Goal: Transaction & Acquisition: Purchase product/service

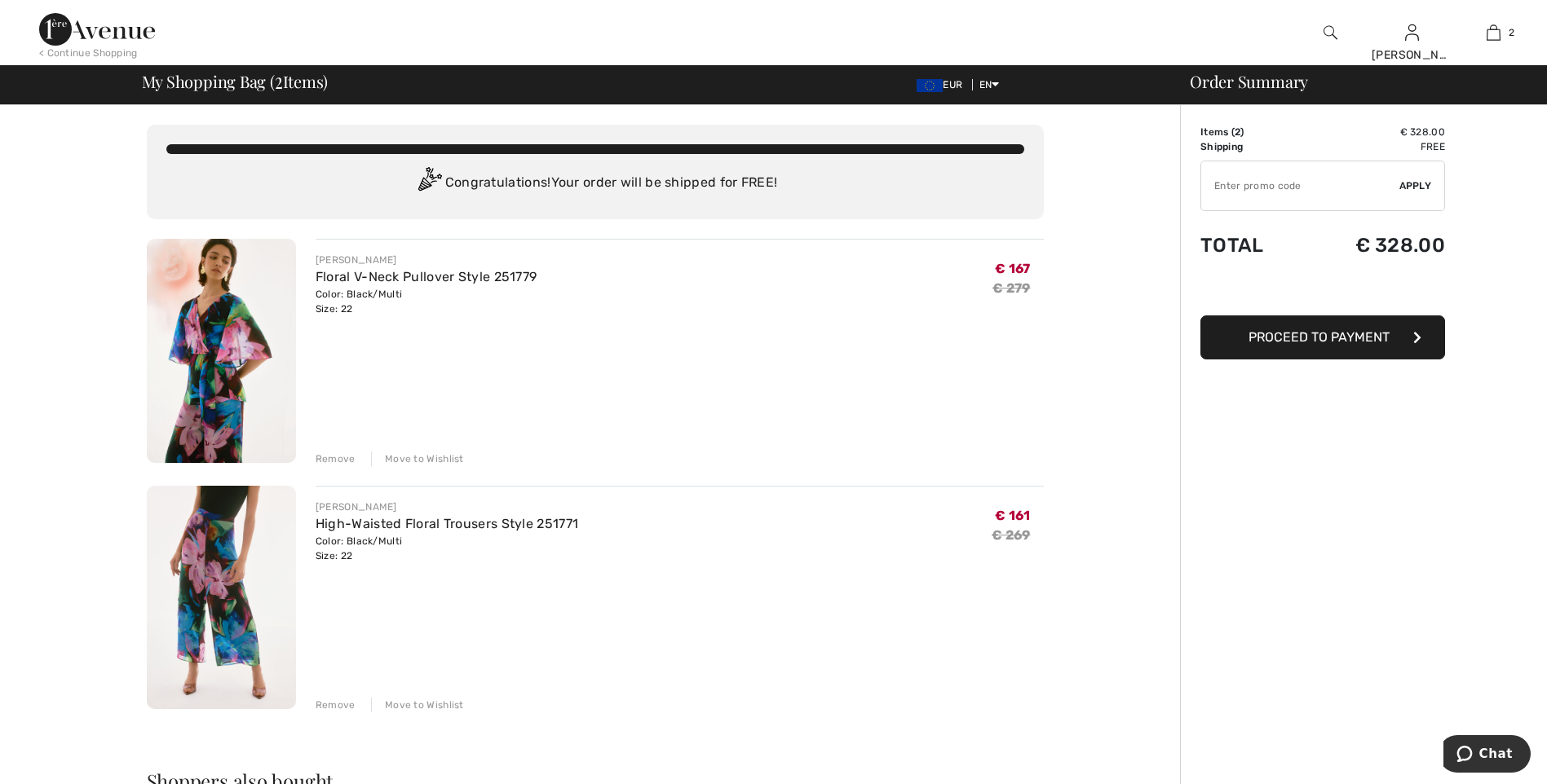
click at [1263, 185] on input "TEXT" at bounding box center [1300, 186] width 198 height 49
type input "EXTRA20"
click at [1413, 191] on span "Apply" at bounding box center [1416, 186] width 33 height 15
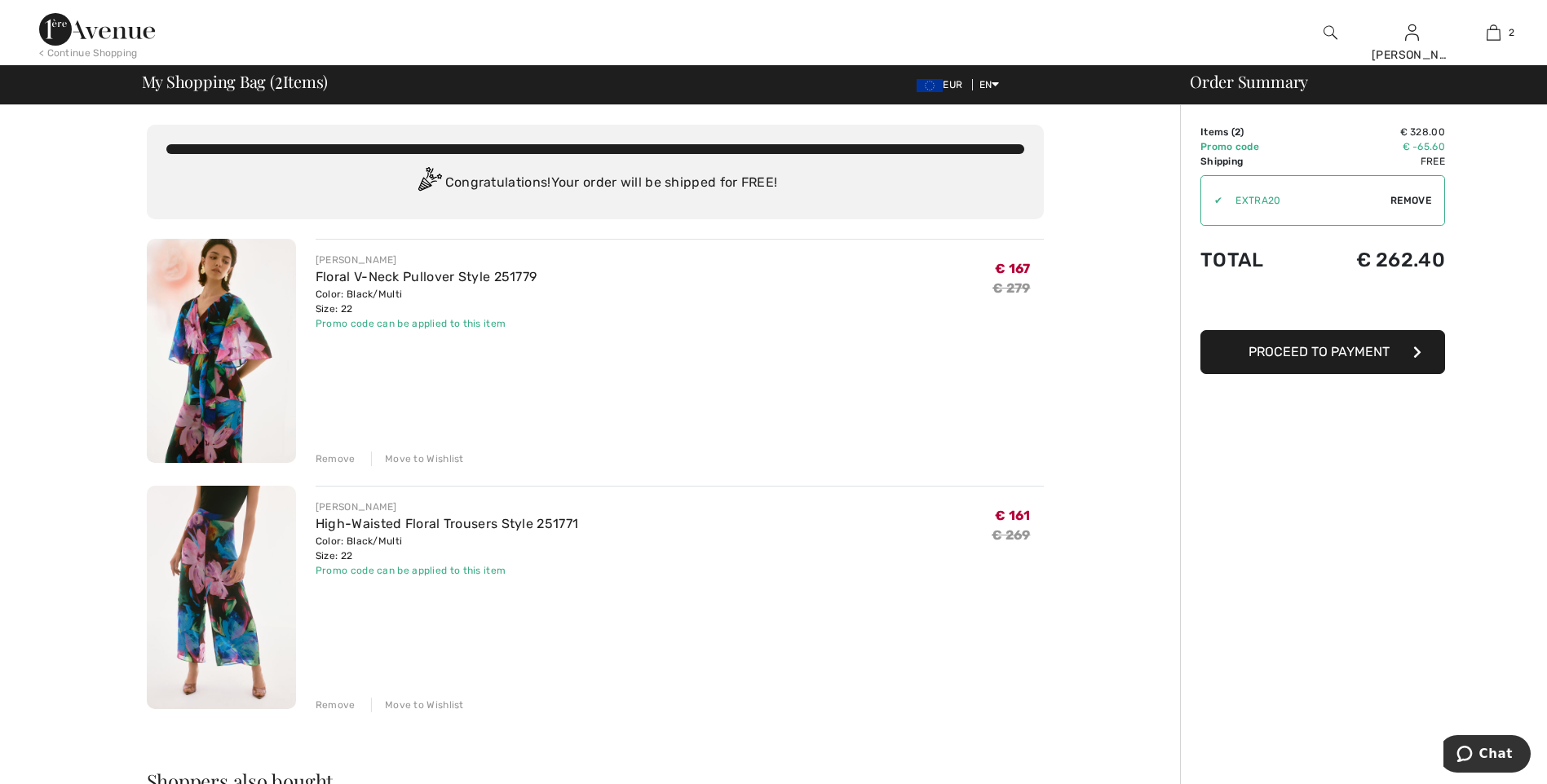
click at [205, 362] on img at bounding box center [221, 350] width 149 height 224
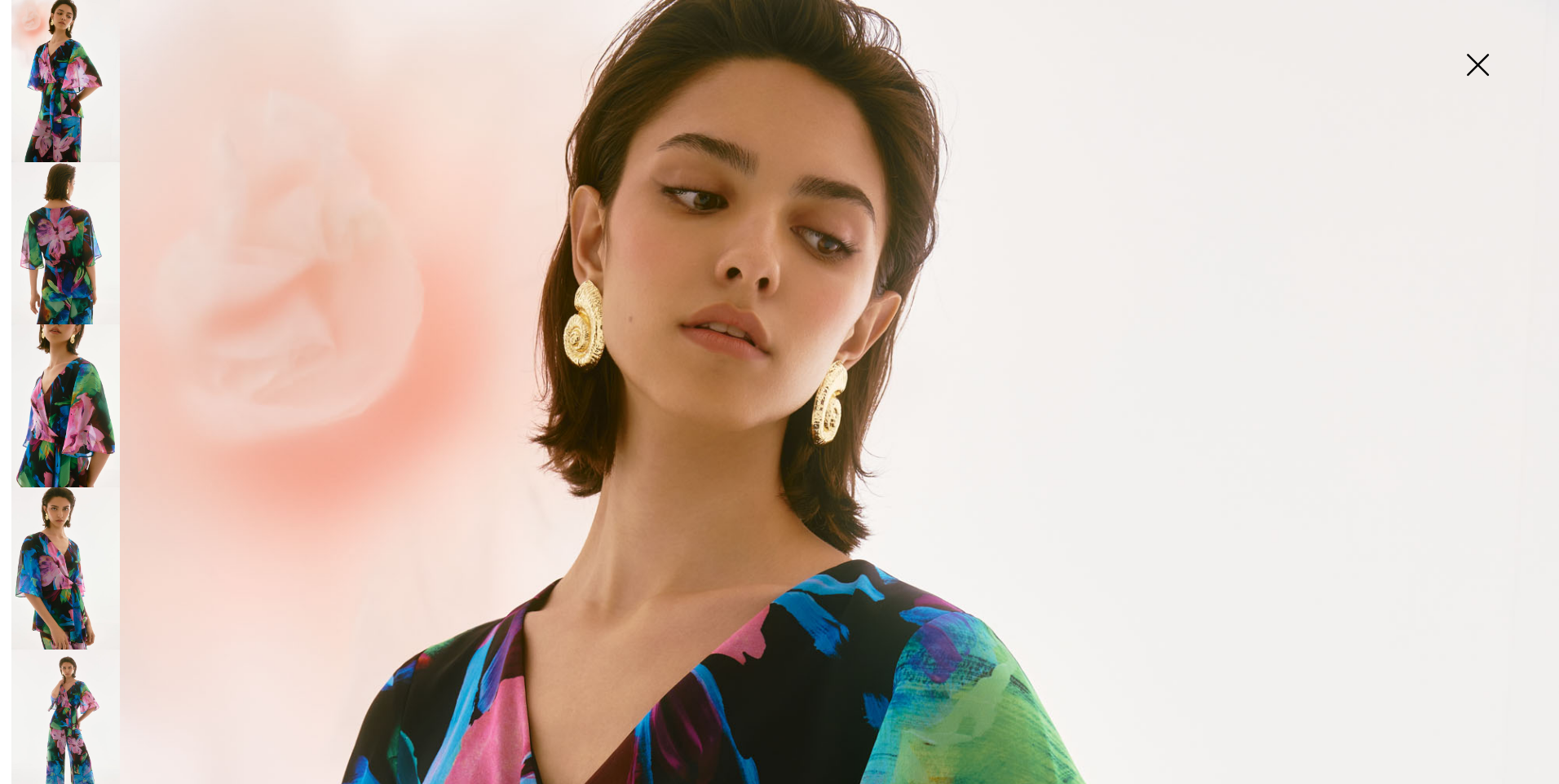
click at [77, 238] on img at bounding box center [65, 244] width 109 height 162
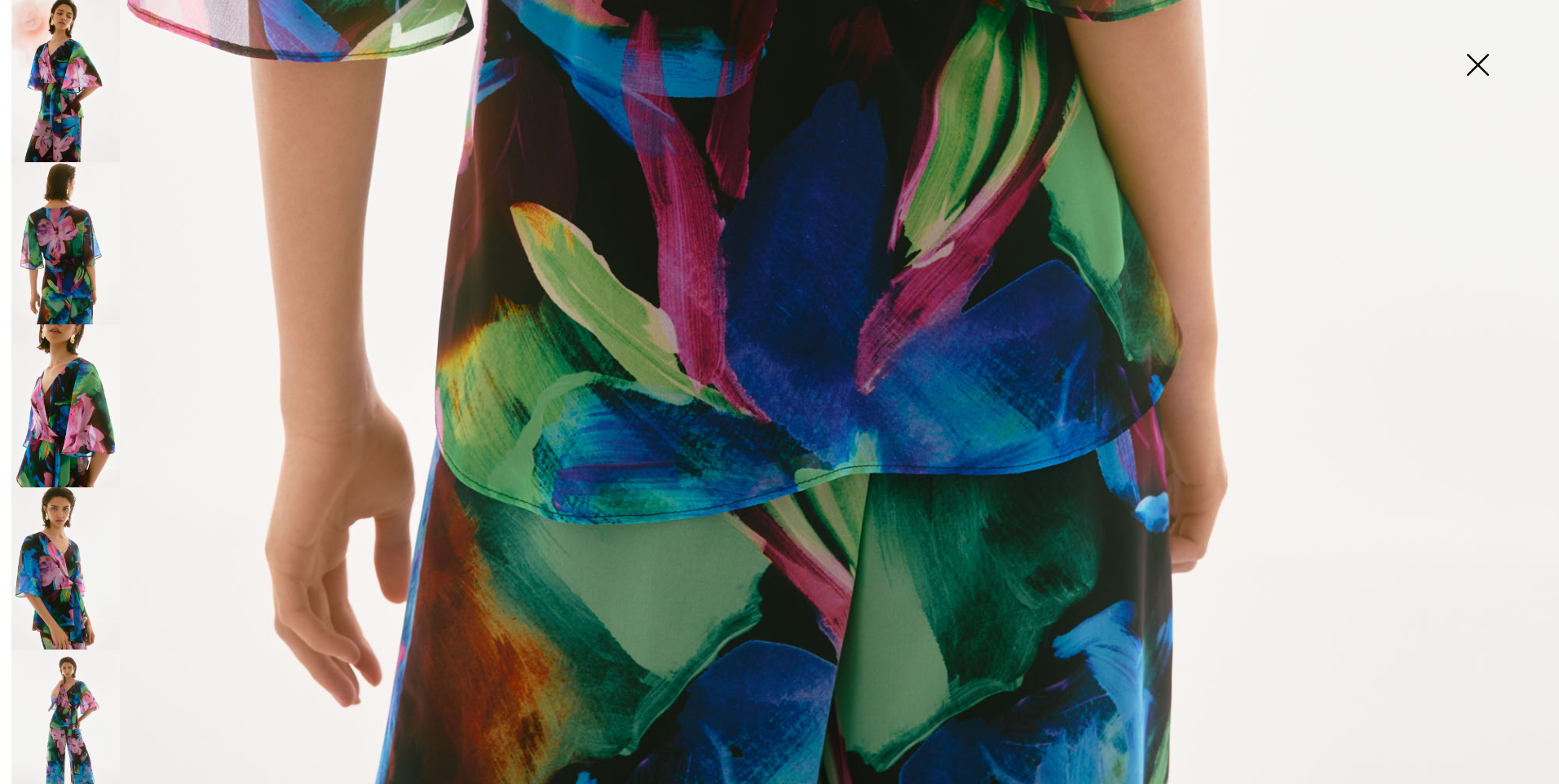
scroll to position [1534, 0]
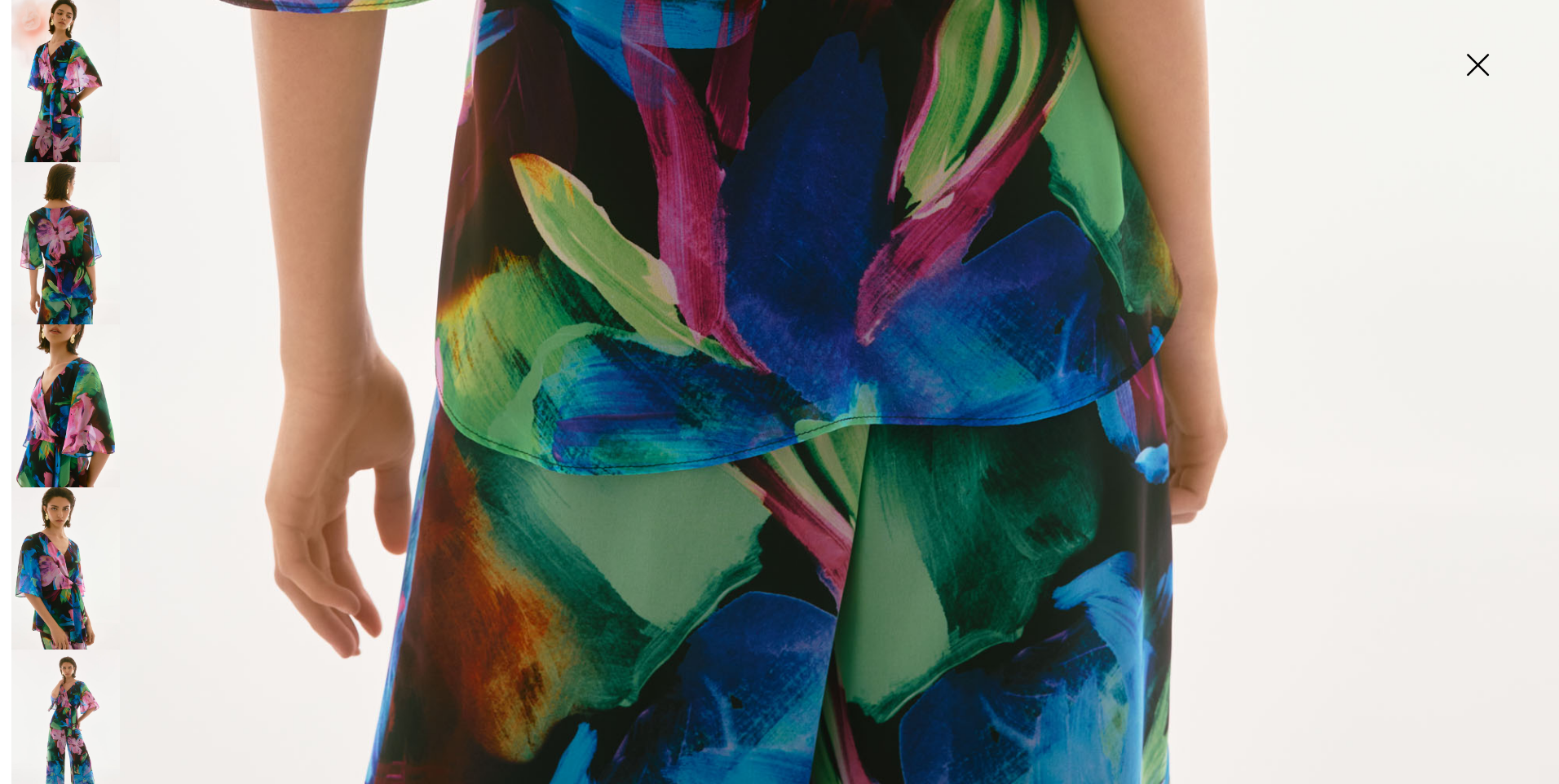
click at [79, 688] on img at bounding box center [65, 731] width 109 height 162
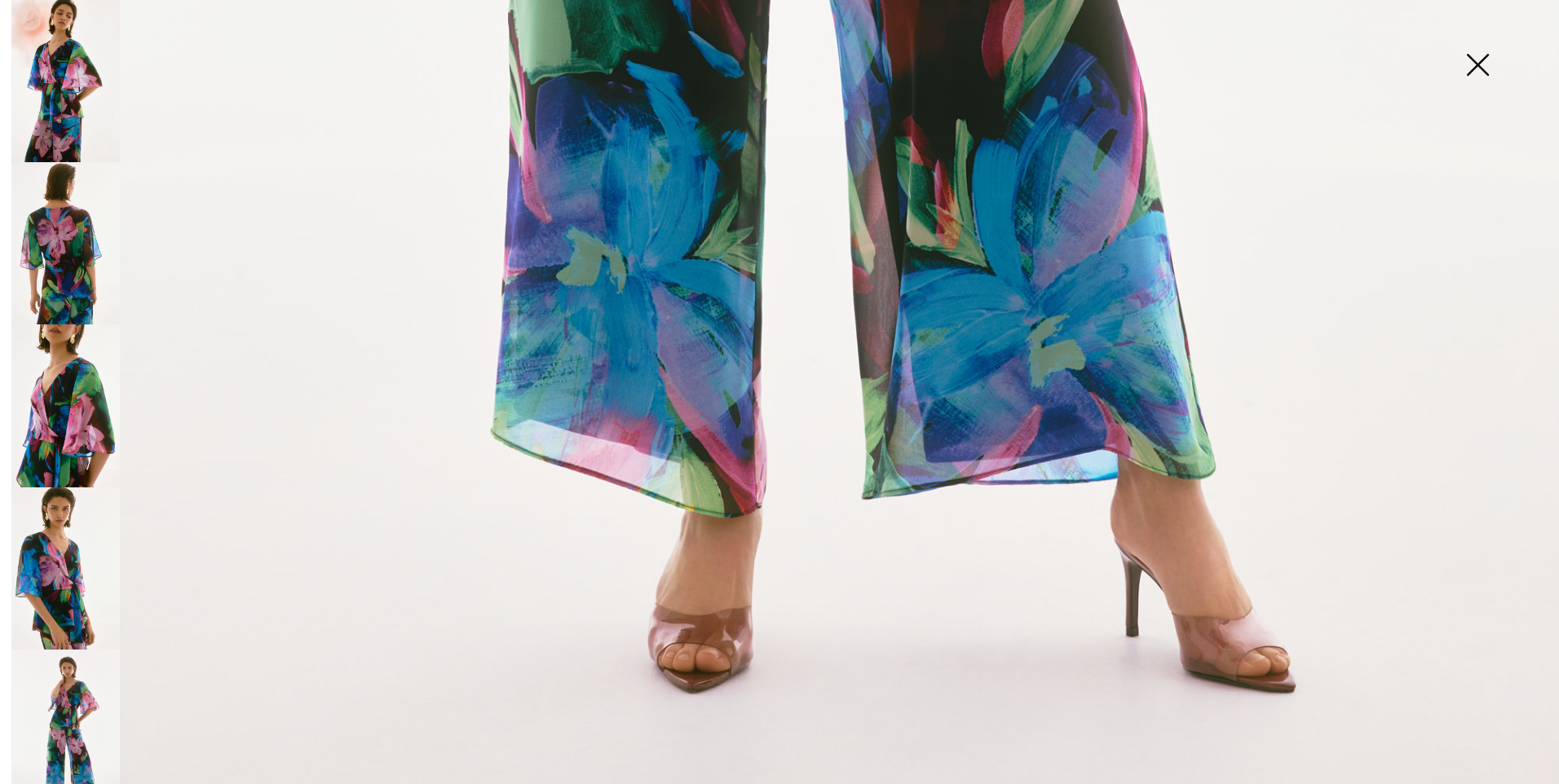
click at [1472, 60] on img at bounding box center [1478, 66] width 81 height 84
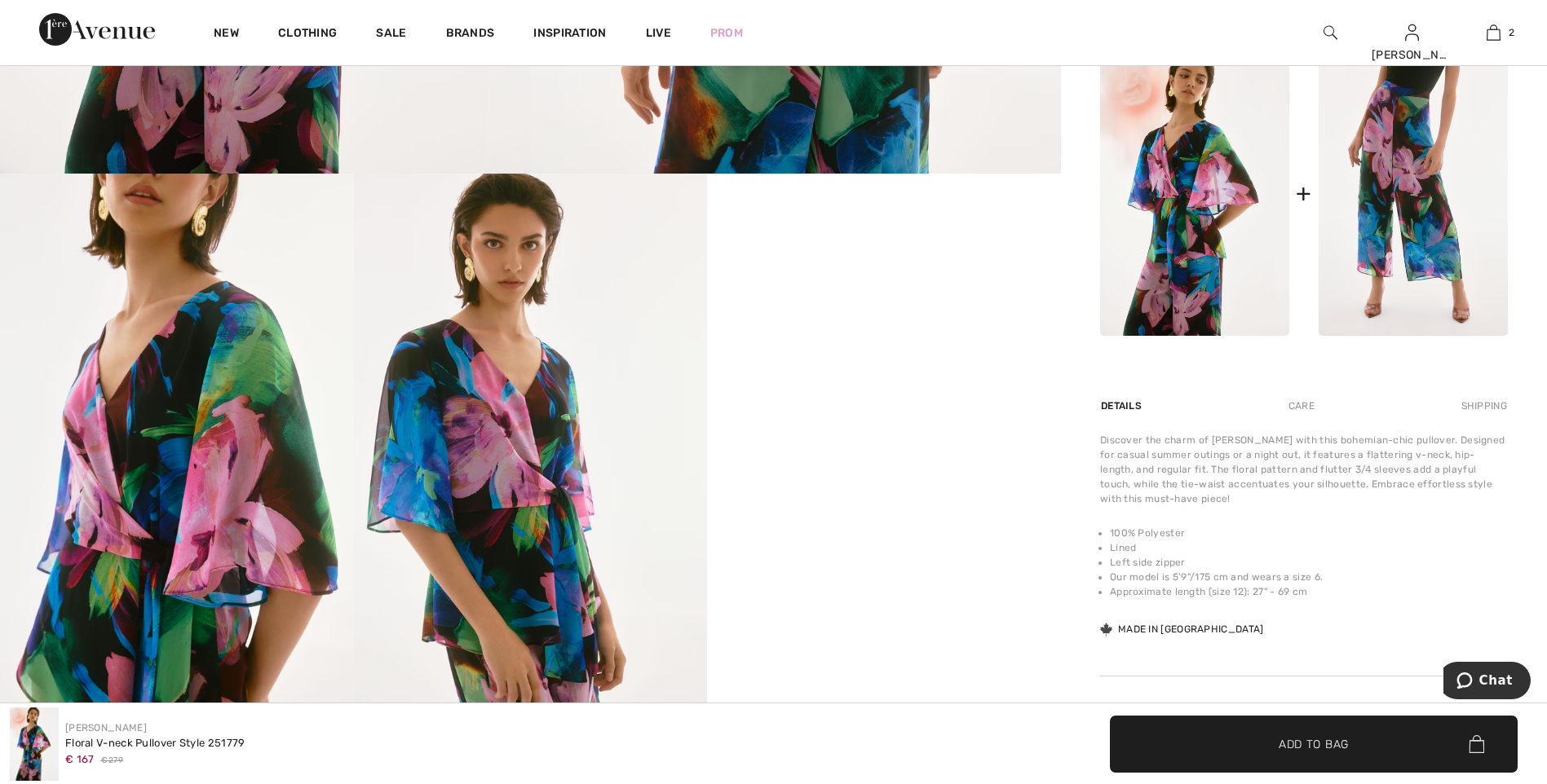
scroll to position [896, 0]
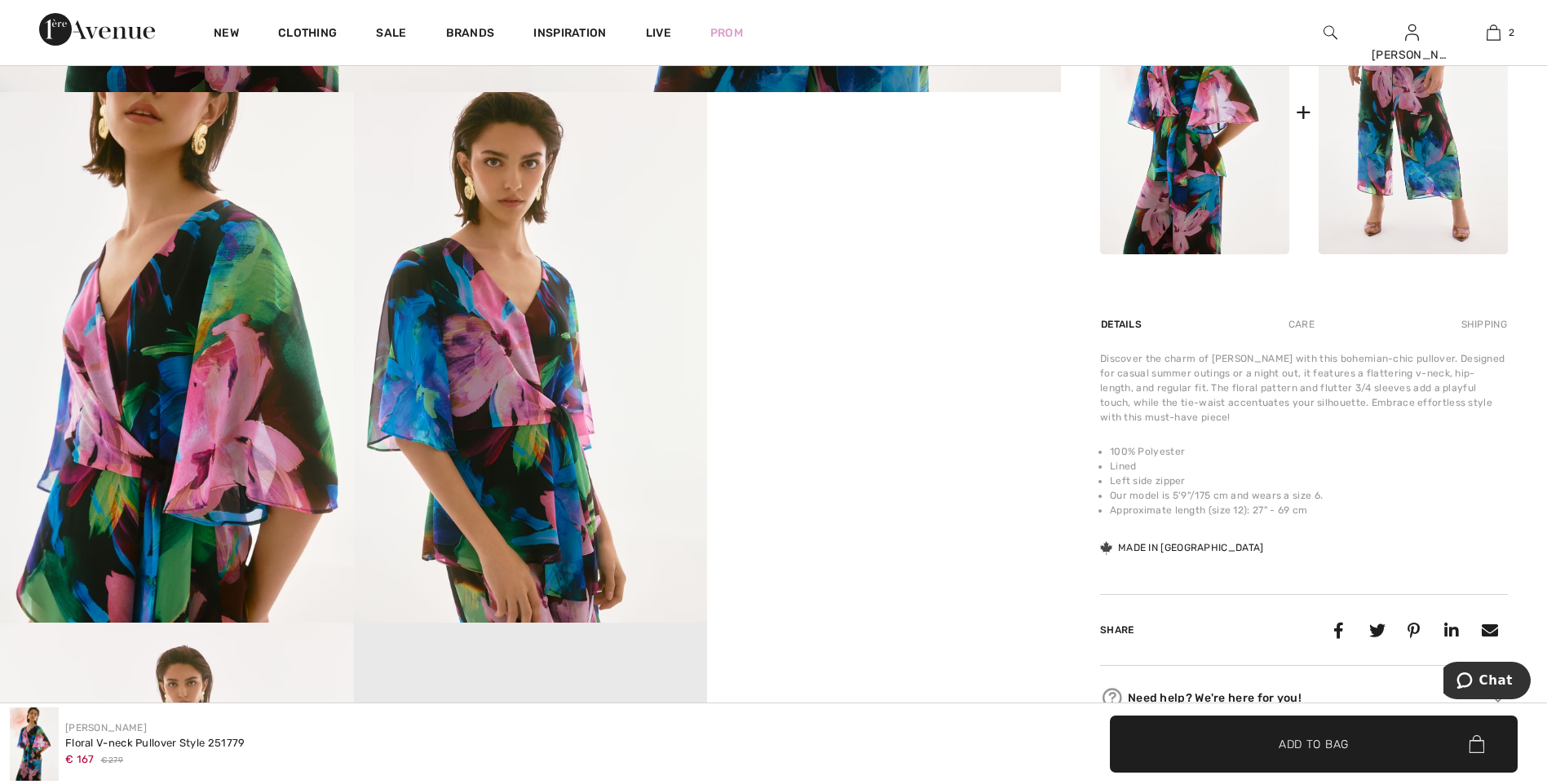
click at [868, 269] on video "Your browser does not support the video tag." at bounding box center [884, 180] width 354 height 177
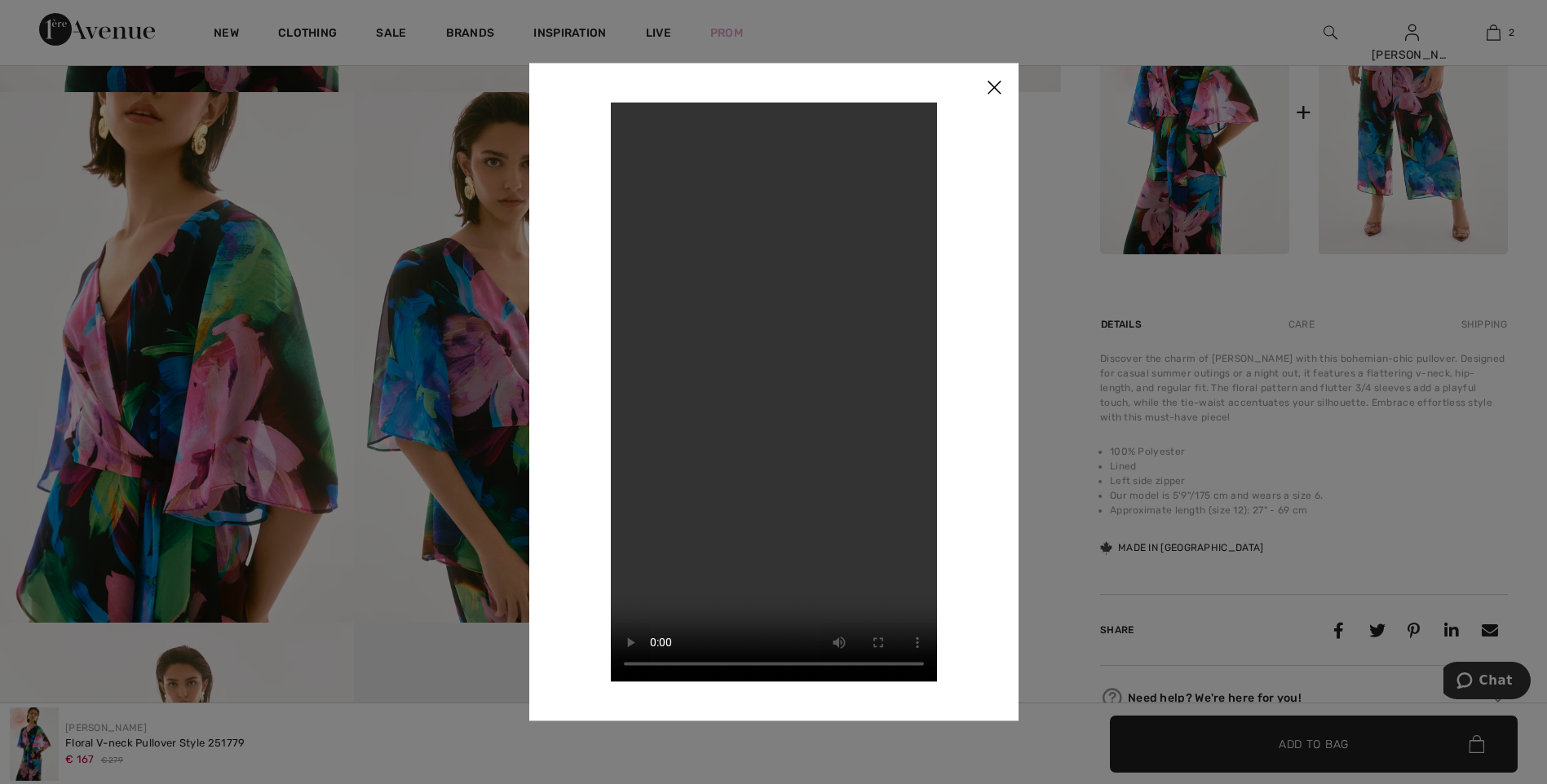
click at [993, 87] on img at bounding box center [994, 88] width 49 height 51
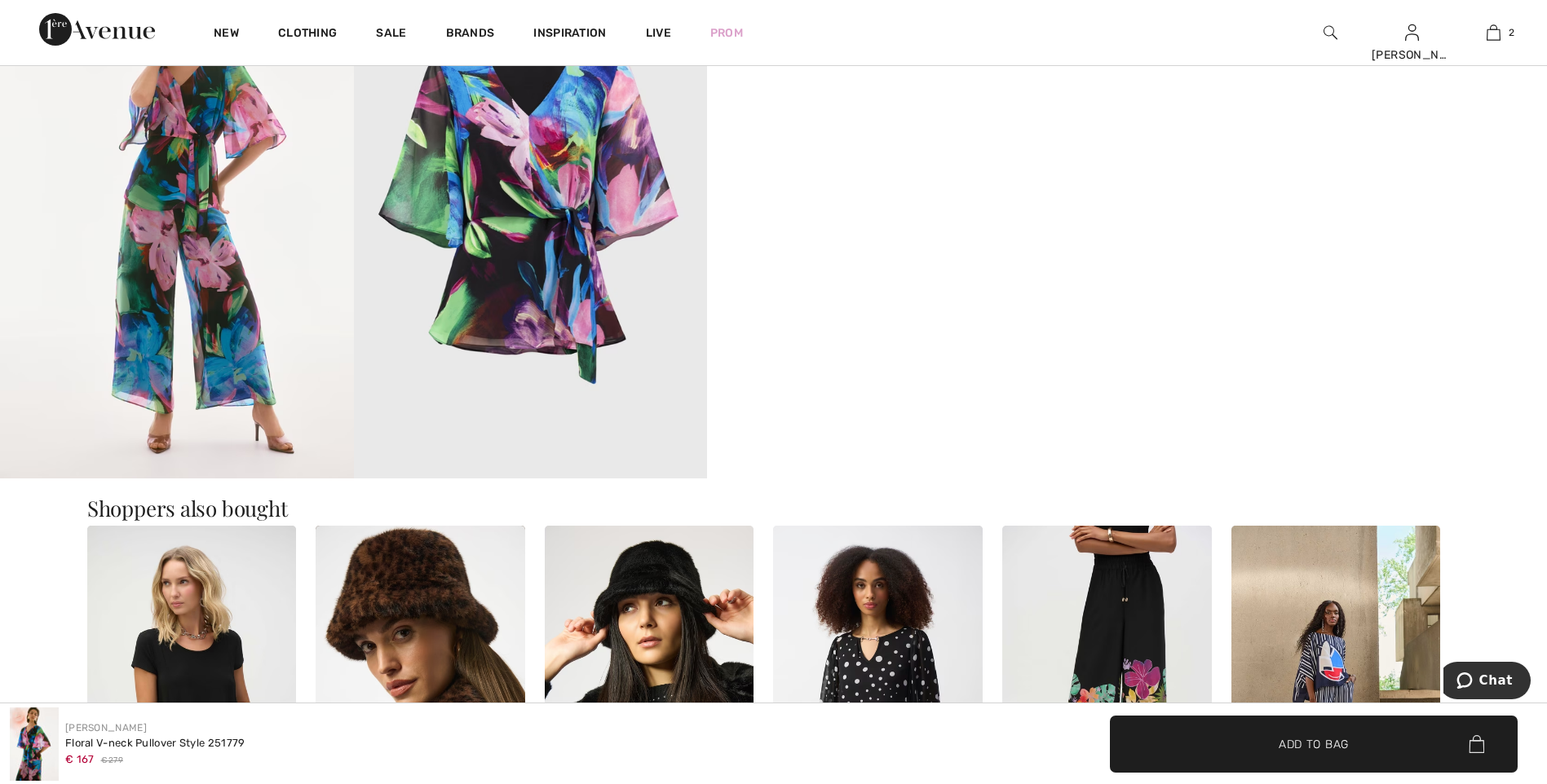
scroll to position [1630, 0]
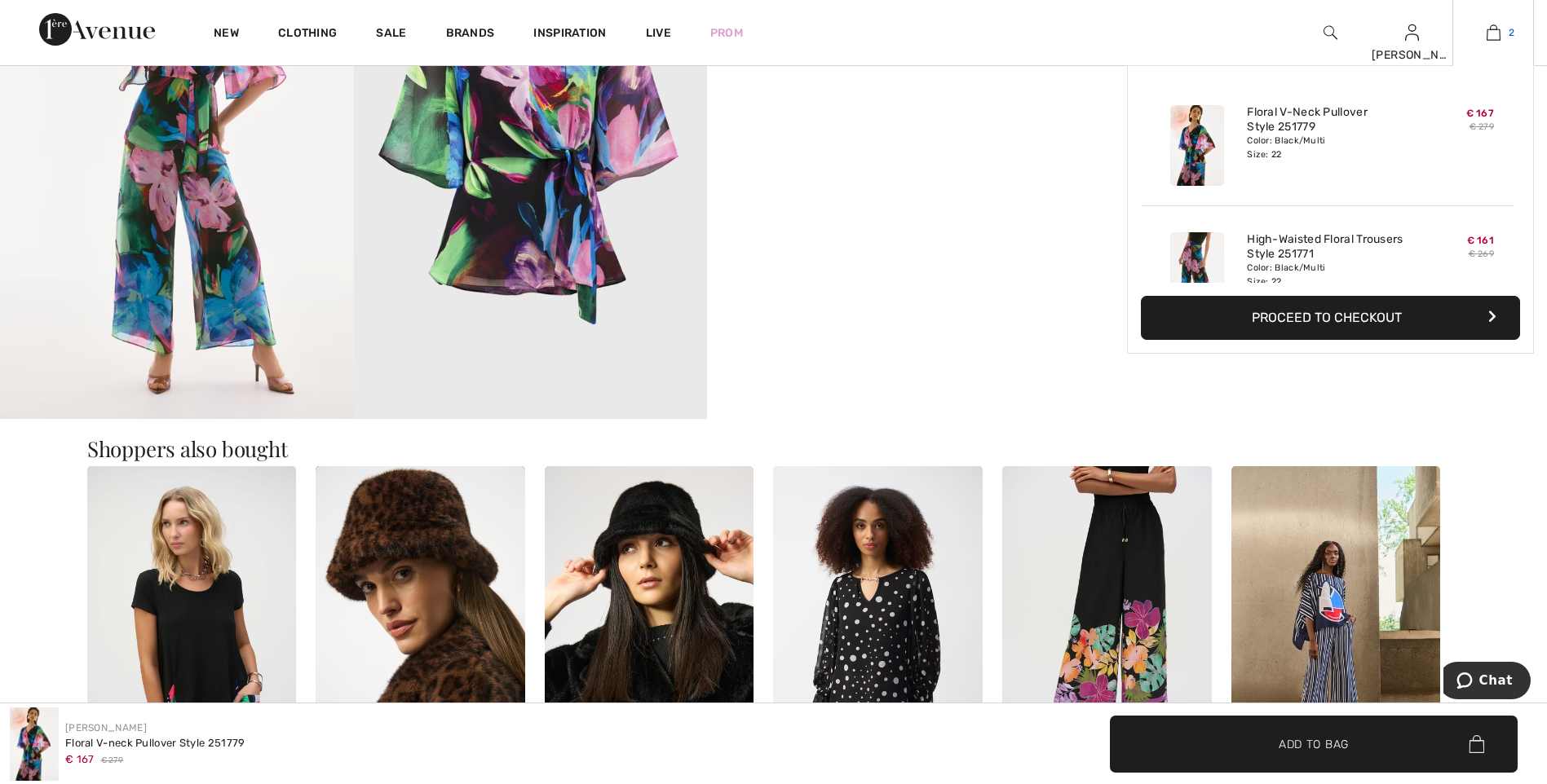
click at [1497, 37] on img at bounding box center [1493, 32] width 14 height 20
click at [1343, 310] on button "Proceed to Checkout" at bounding box center [1330, 317] width 379 height 44
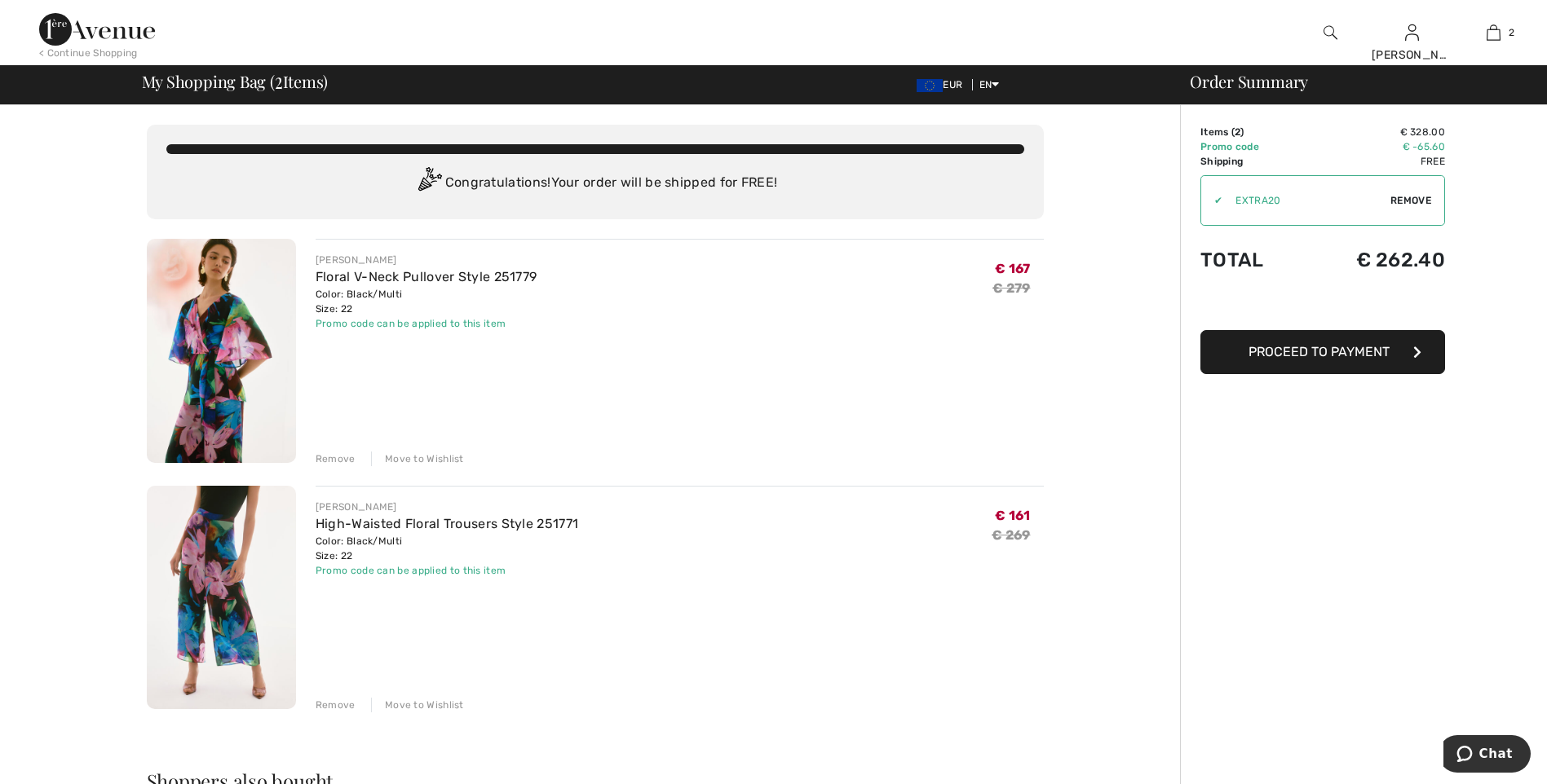
click at [1330, 354] on span "Proceed to Payment" at bounding box center [1318, 351] width 141 height 15
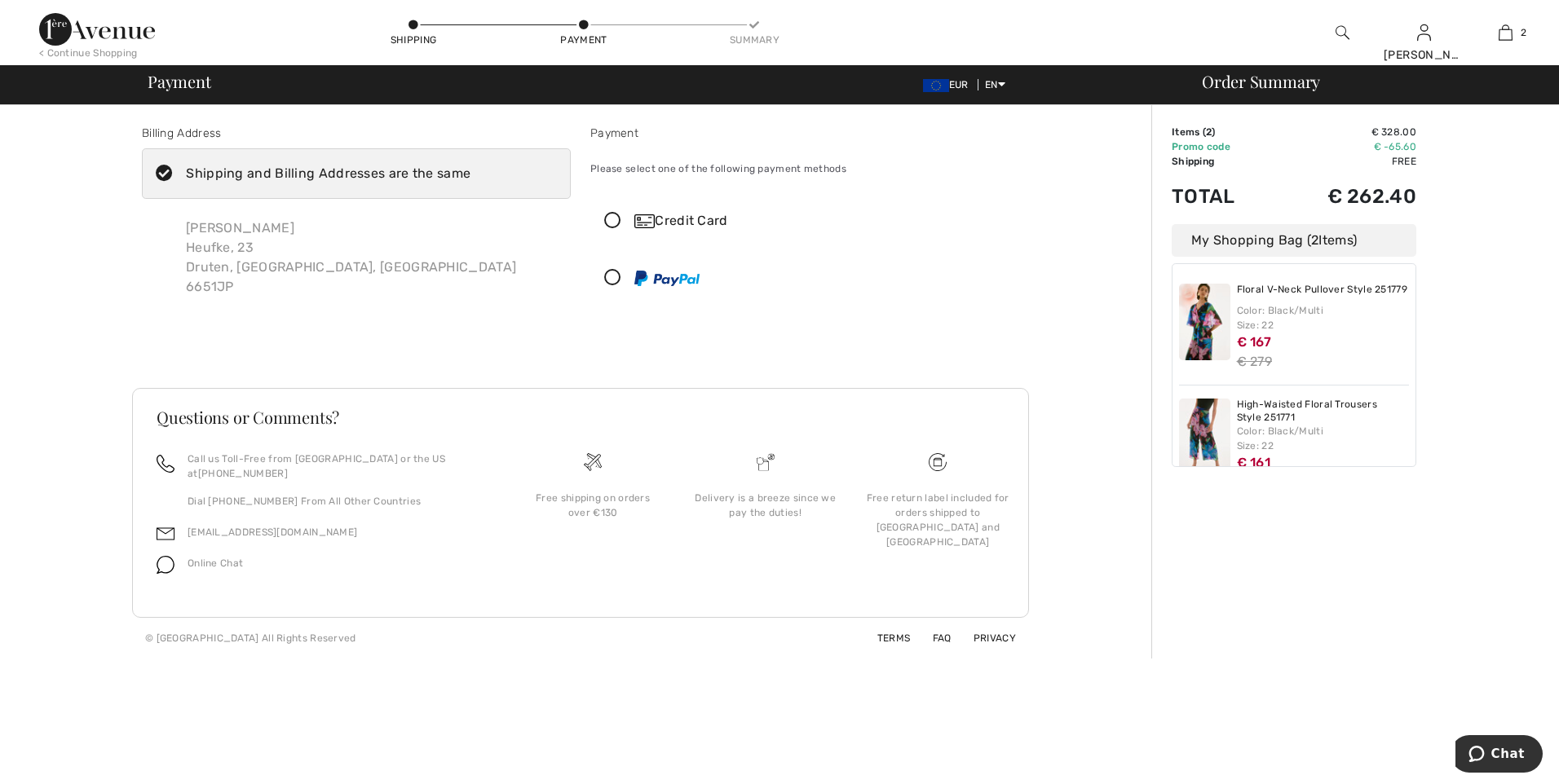
click at [616, 217] on icon at bounding box center [613, 221] width 43 height 17
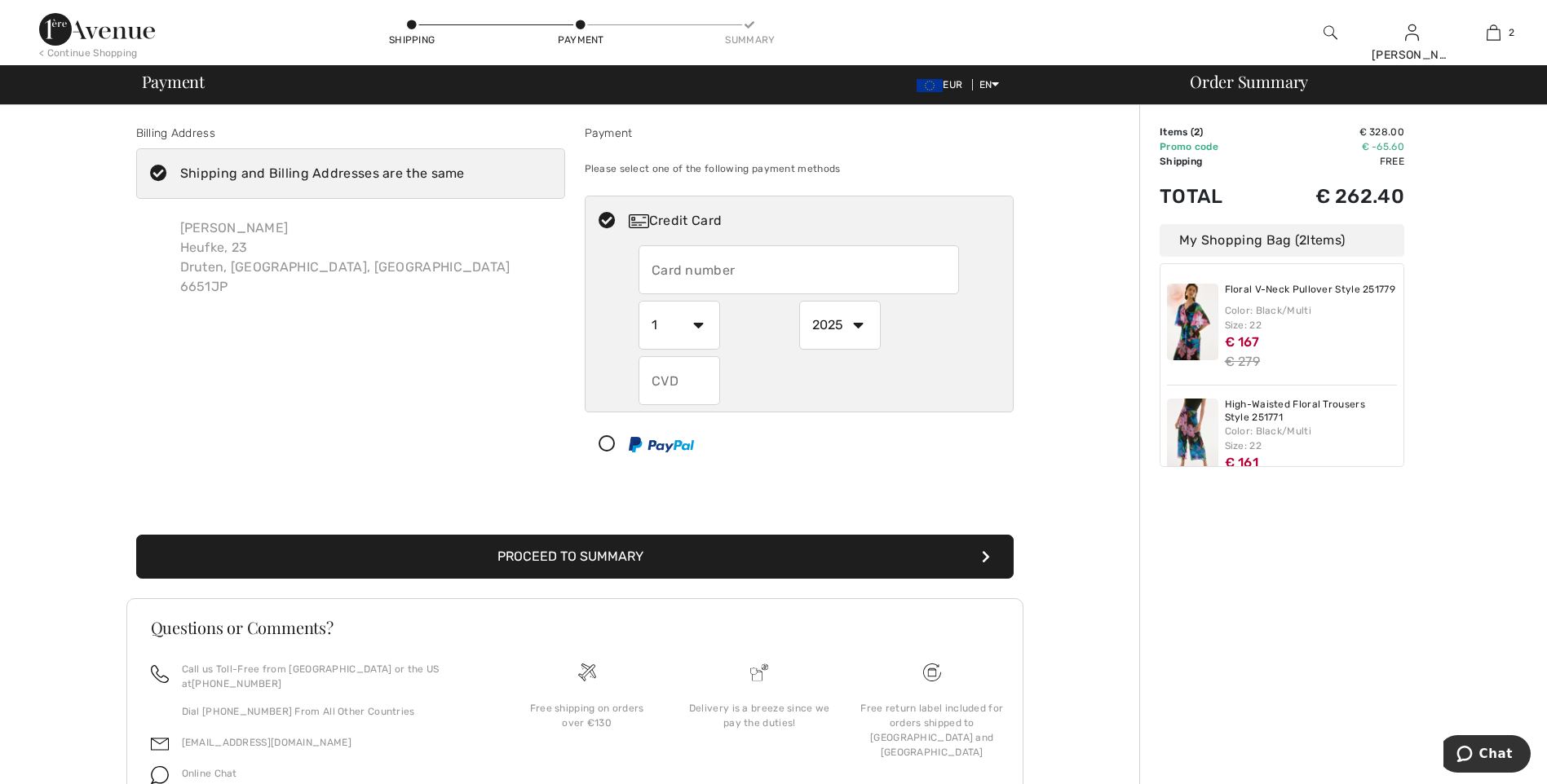
click at [699, 276] on input "text" at bounding box center [799, 270] width 320 height 49
click at [663, 241] on div "Credit Card" at bounding box center [799, 221] width 427 height 49
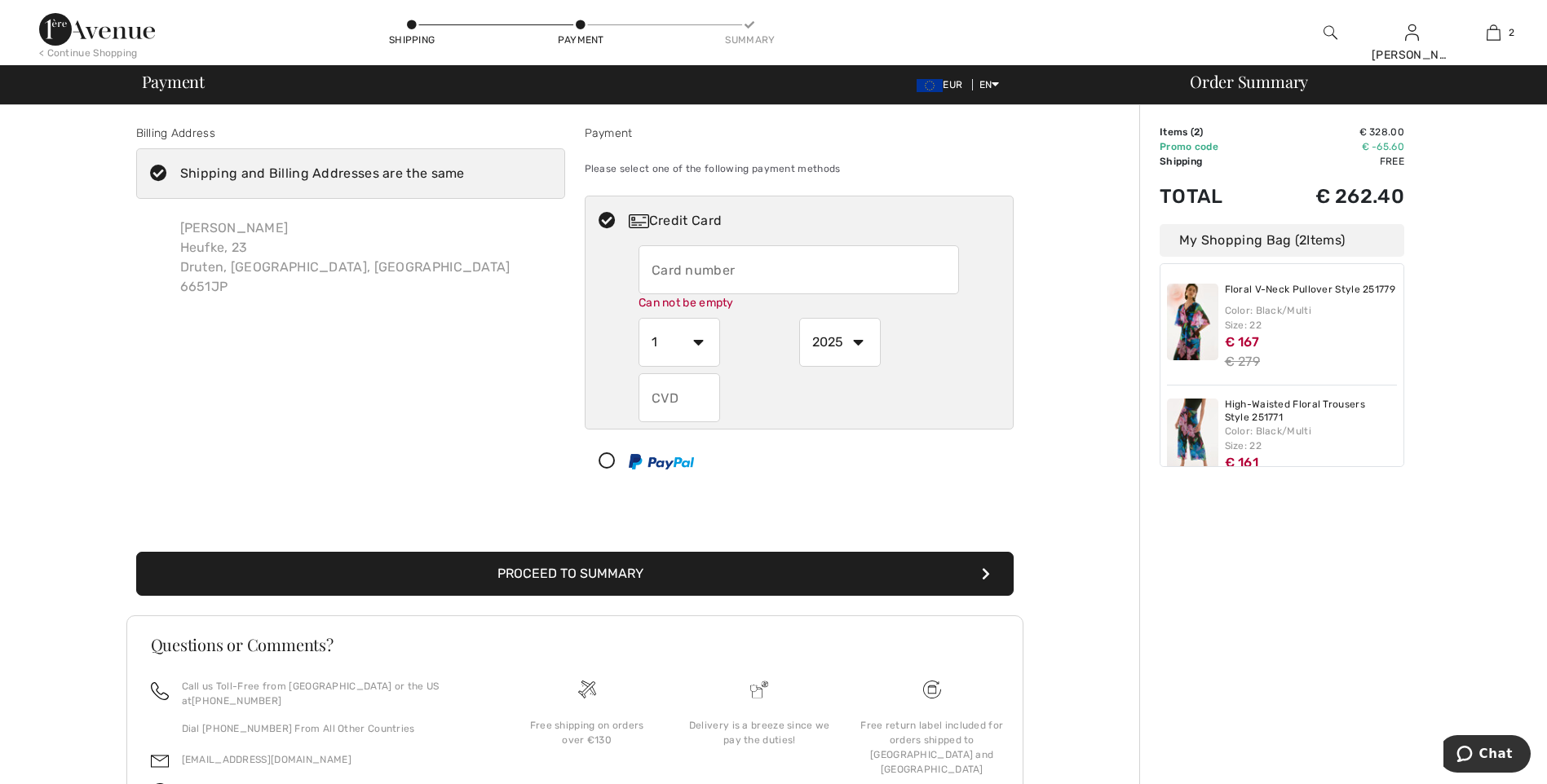
click at [666, 266] on input "text" at bounding box center [799, 270] width 320 height 49
type input "4563543002827657"
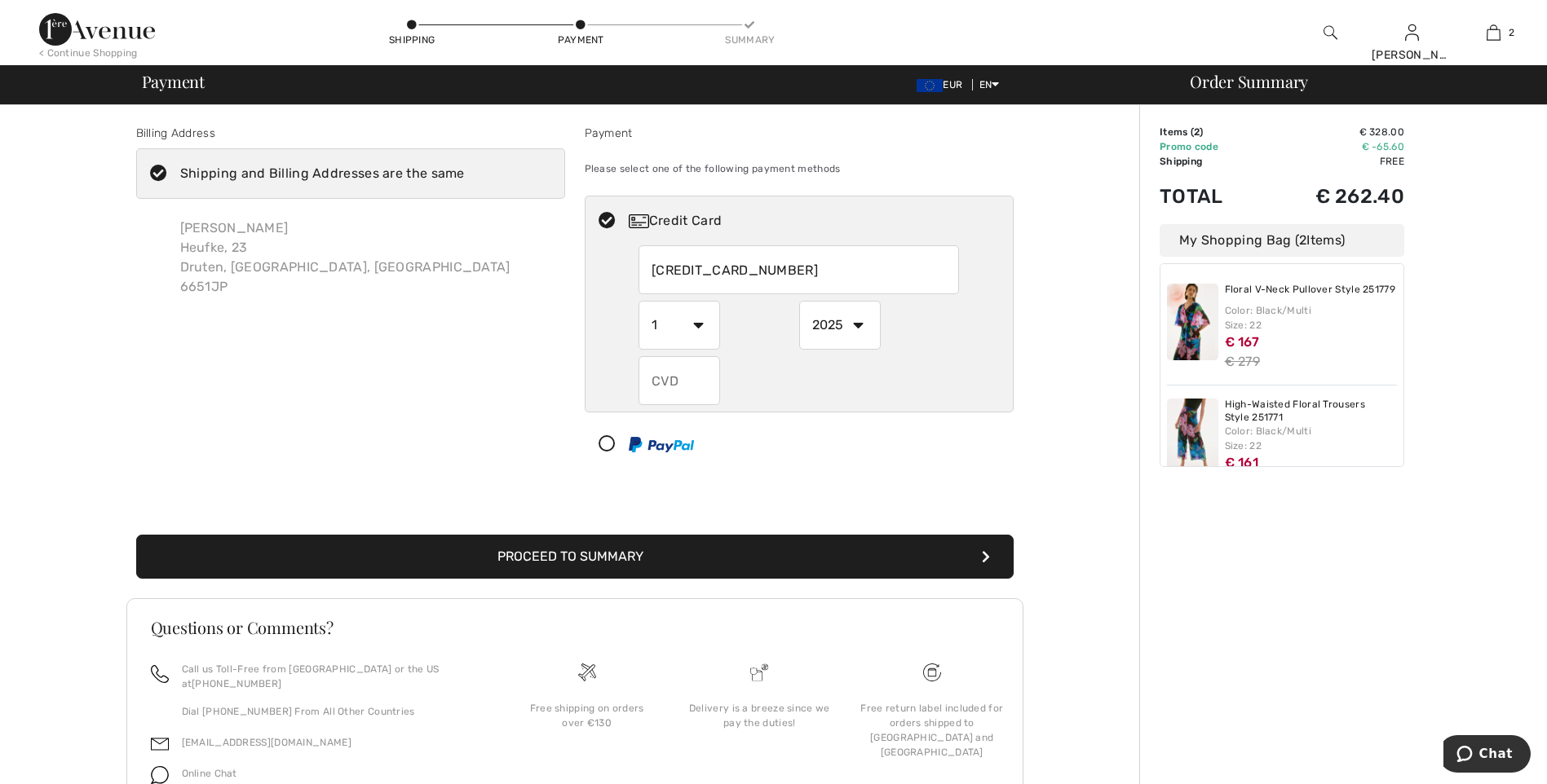
click at [699, 340] on select "1 2 3 4 5 6 7 8 9 10 11 12" at bounding box center [679, 325] width 81 height 49
select select "9"
click at [639, 300] on select "1 2 3 4 5 6 7 8 9 10 11 12" at bounding box center [679, 325] width 81 height 49
click at [859, 329] on select "2025 2026 2027 2028 2029 2030 2031 2032 2033 2034 2035" at bounding box center [840, 325] width 81 height 49
select select "2028"
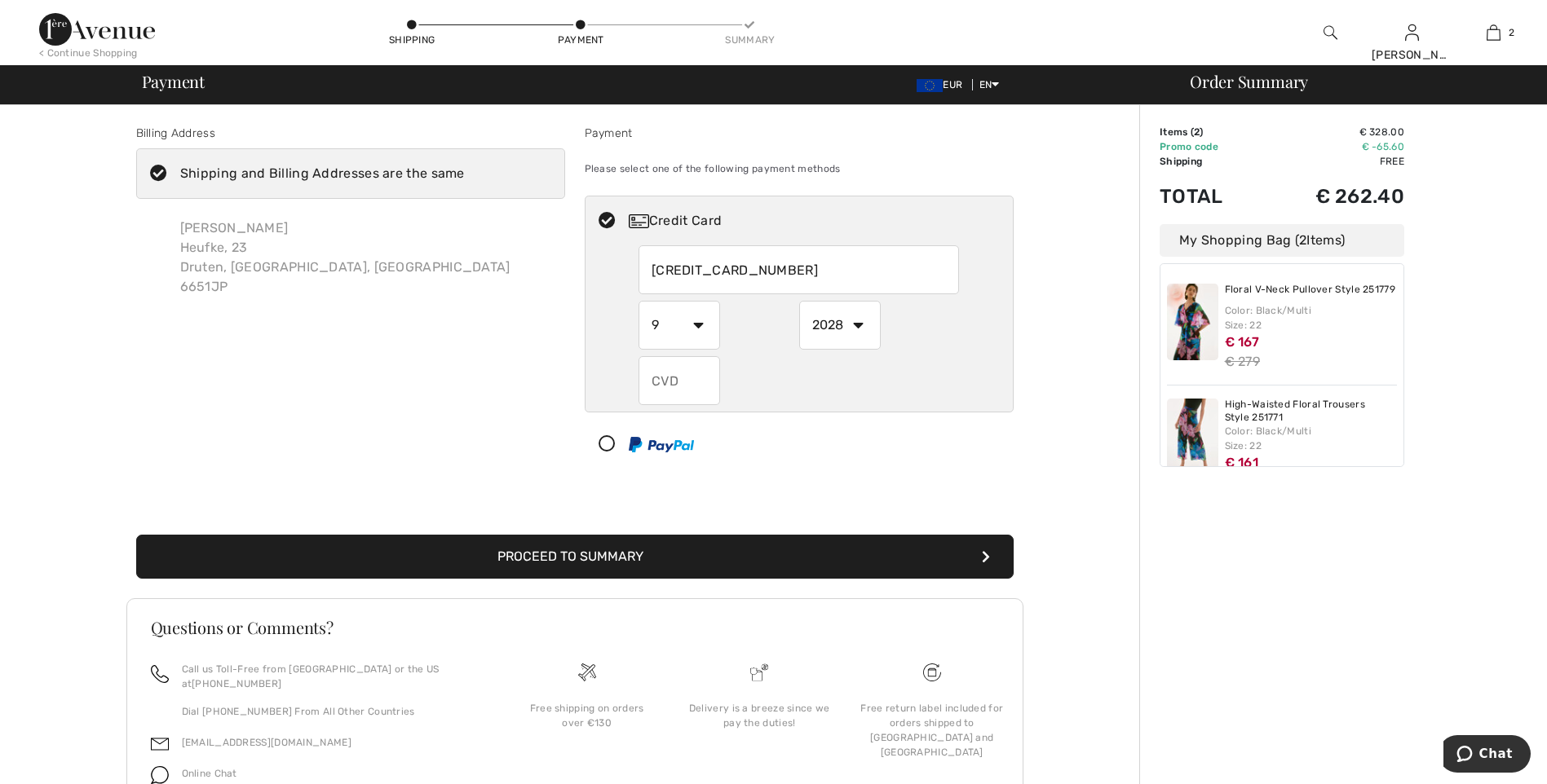
click at [799, 300] on select "2025 2026 2027 2028 2029 2030 2031 2032 2033 2034 2035" at bounding box center [840, 325] width 81 height 49
click at [699, 384] on input "text" at bounding box center [679, 381] width 81 height 49
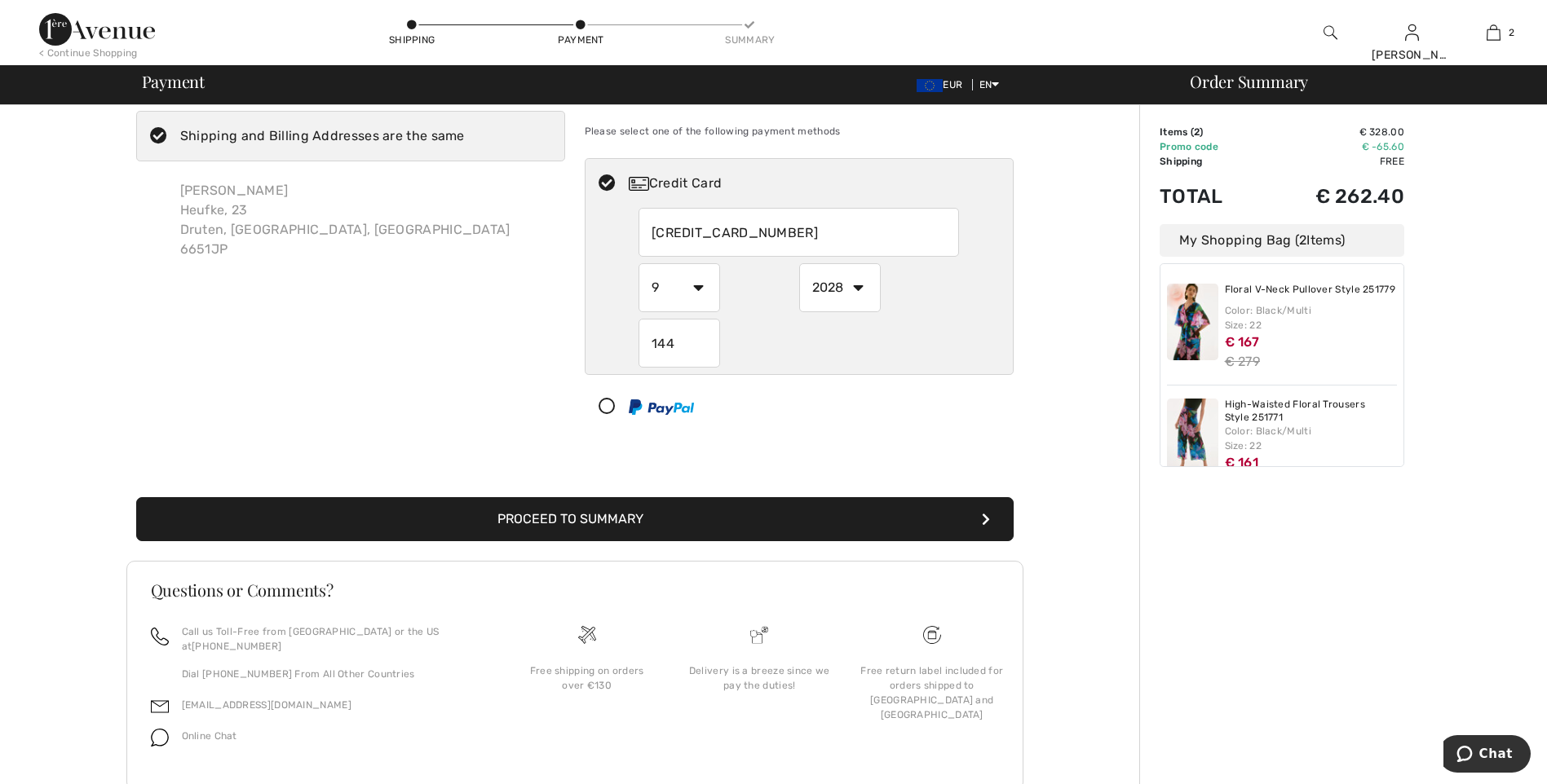
scroll to position [70, 0]
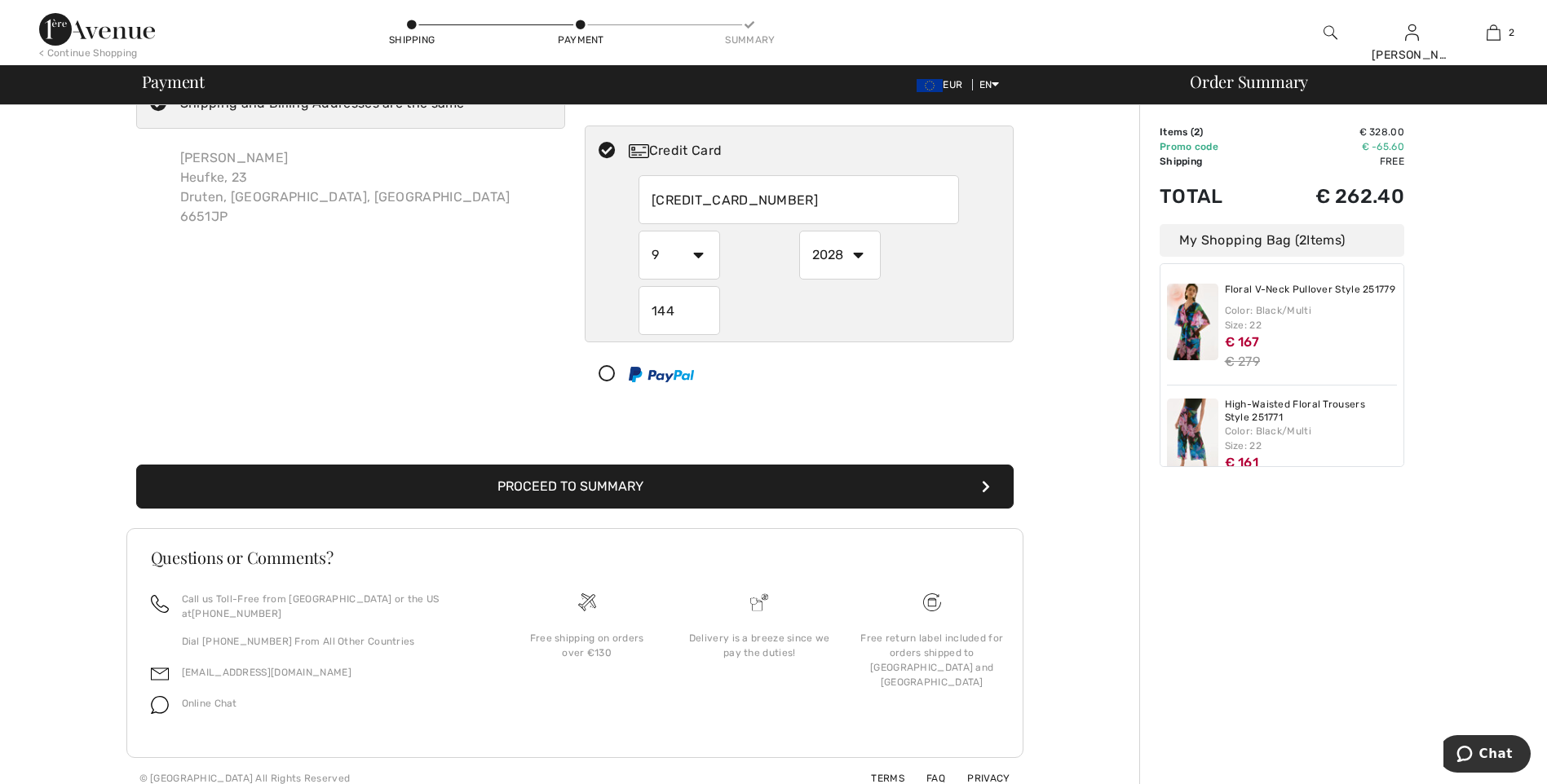
type input "144"
click at [657, 483] on button "Proceed to Summary" at bounding box center [575, 486] width 878 height 44
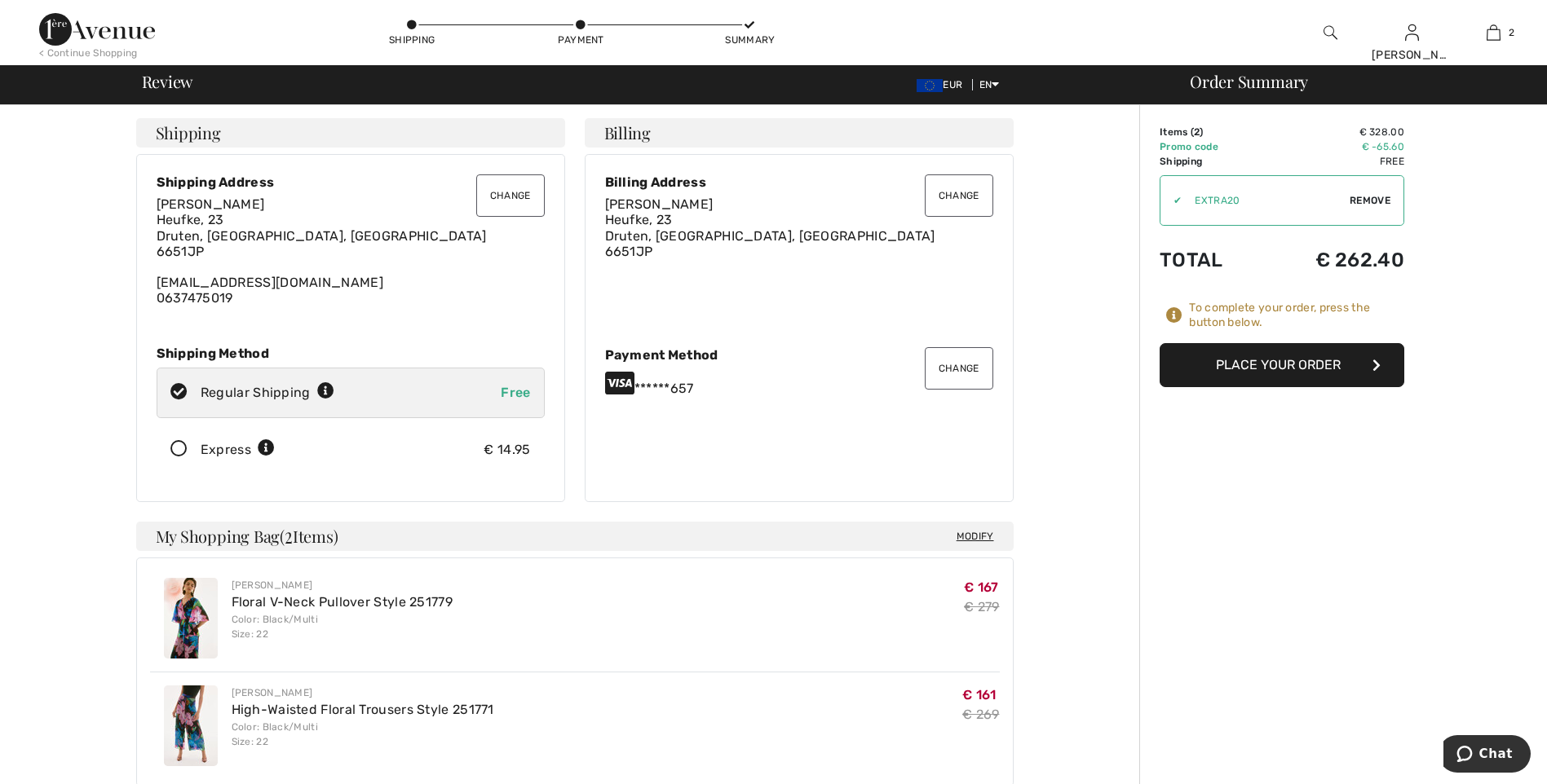
click at [1285, 368] on button "Place Your Order" at bounding box center [1281, 365] width 245 height 44
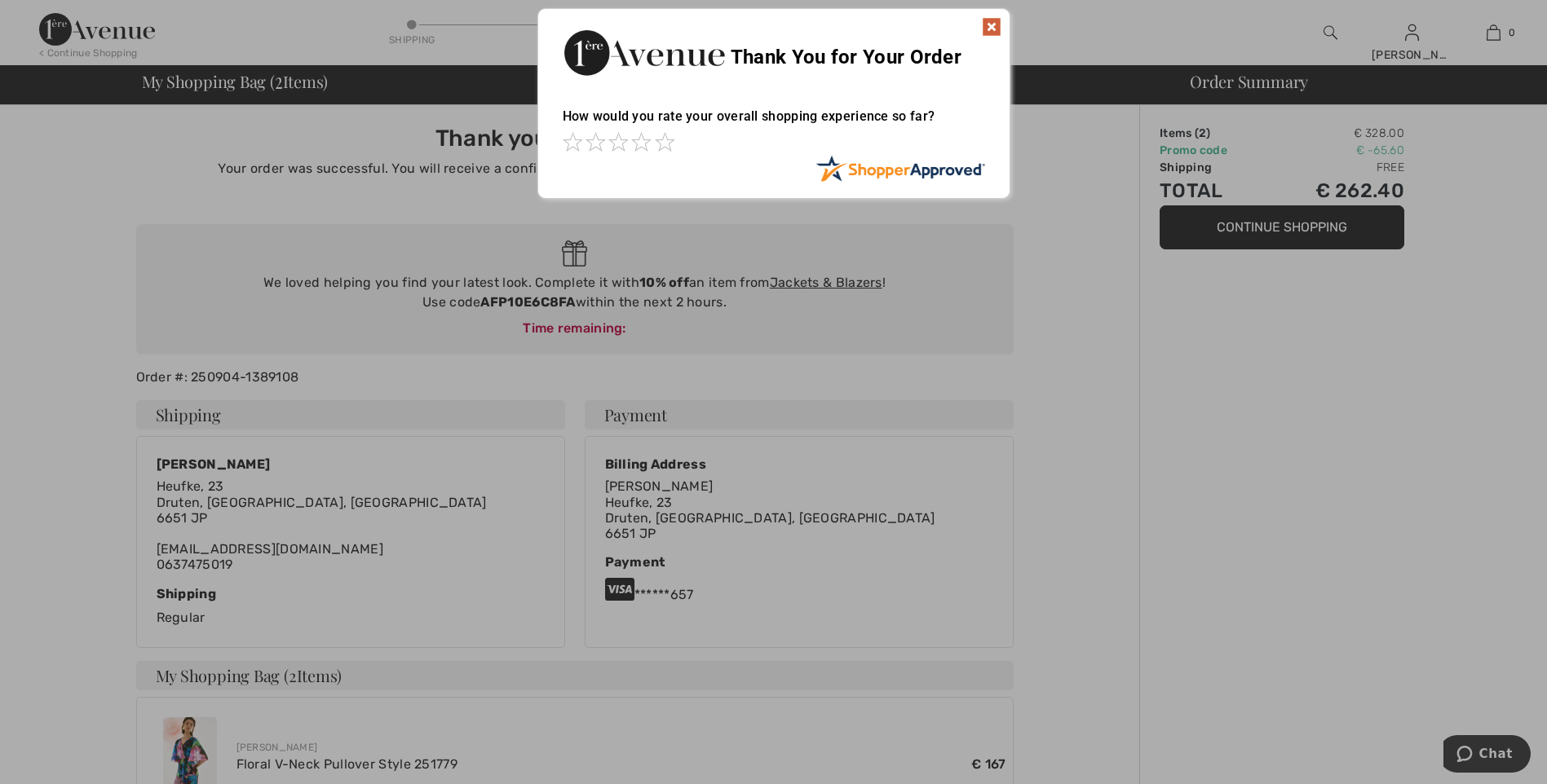
click at [992, 29] on img at bounding box center [991, 26] width 20 height 20
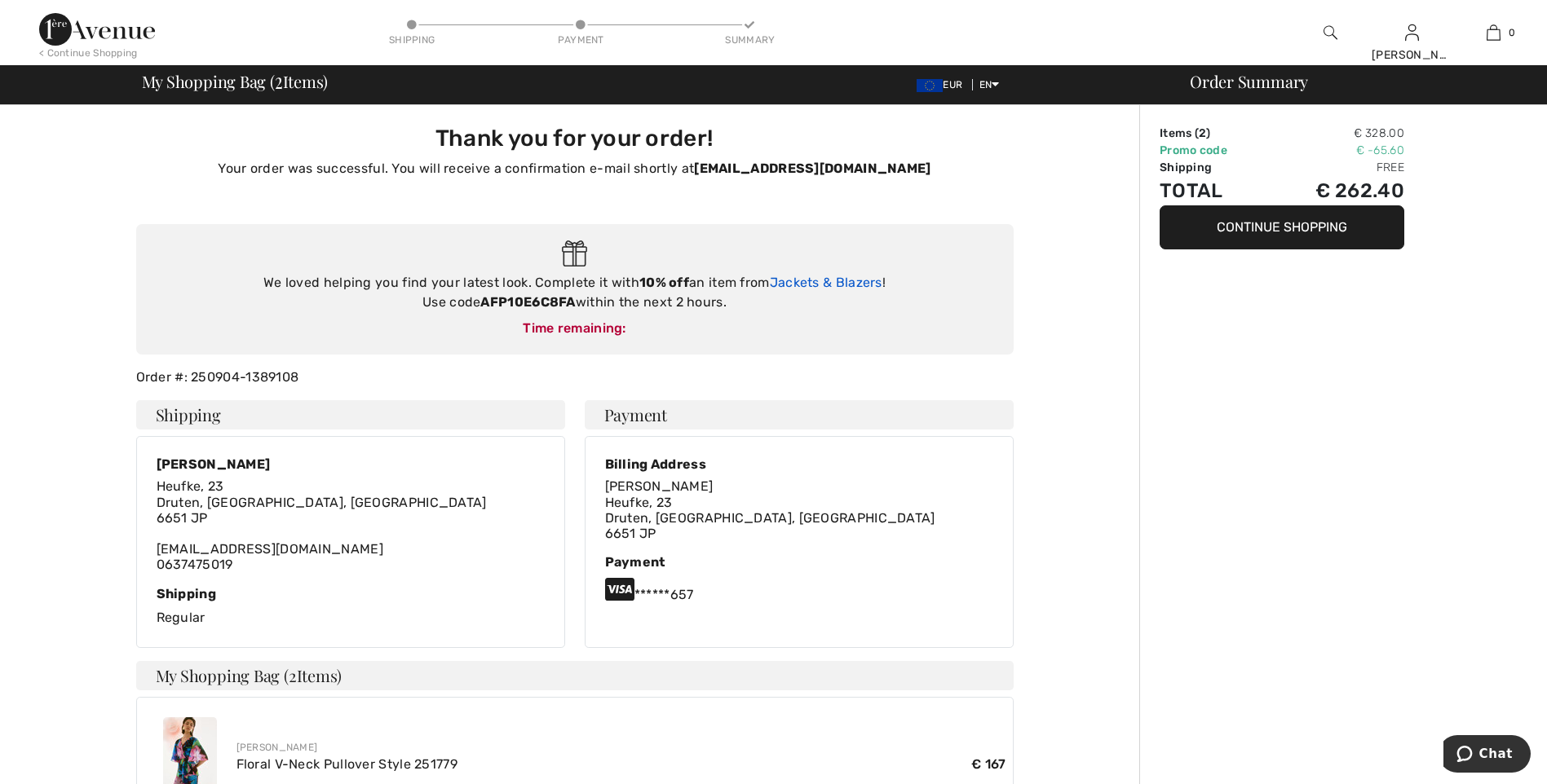
click at [795, 279] on link "Jackets & Blazers" at bounding box center [826, 282] width 112 height 15
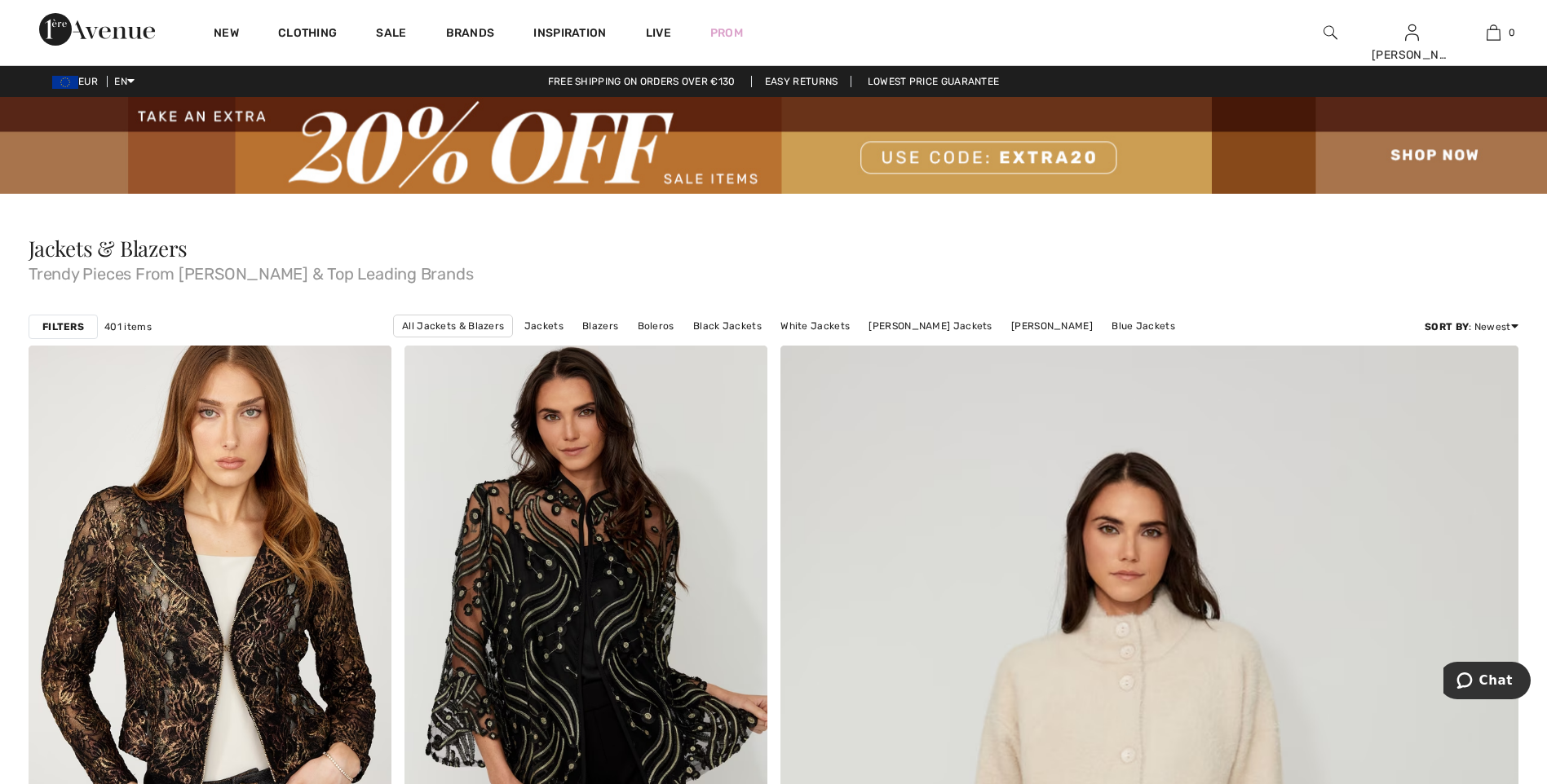
click at [49, 331] on strong "Filters" at bounding box center [63, 327] width 42 height 15
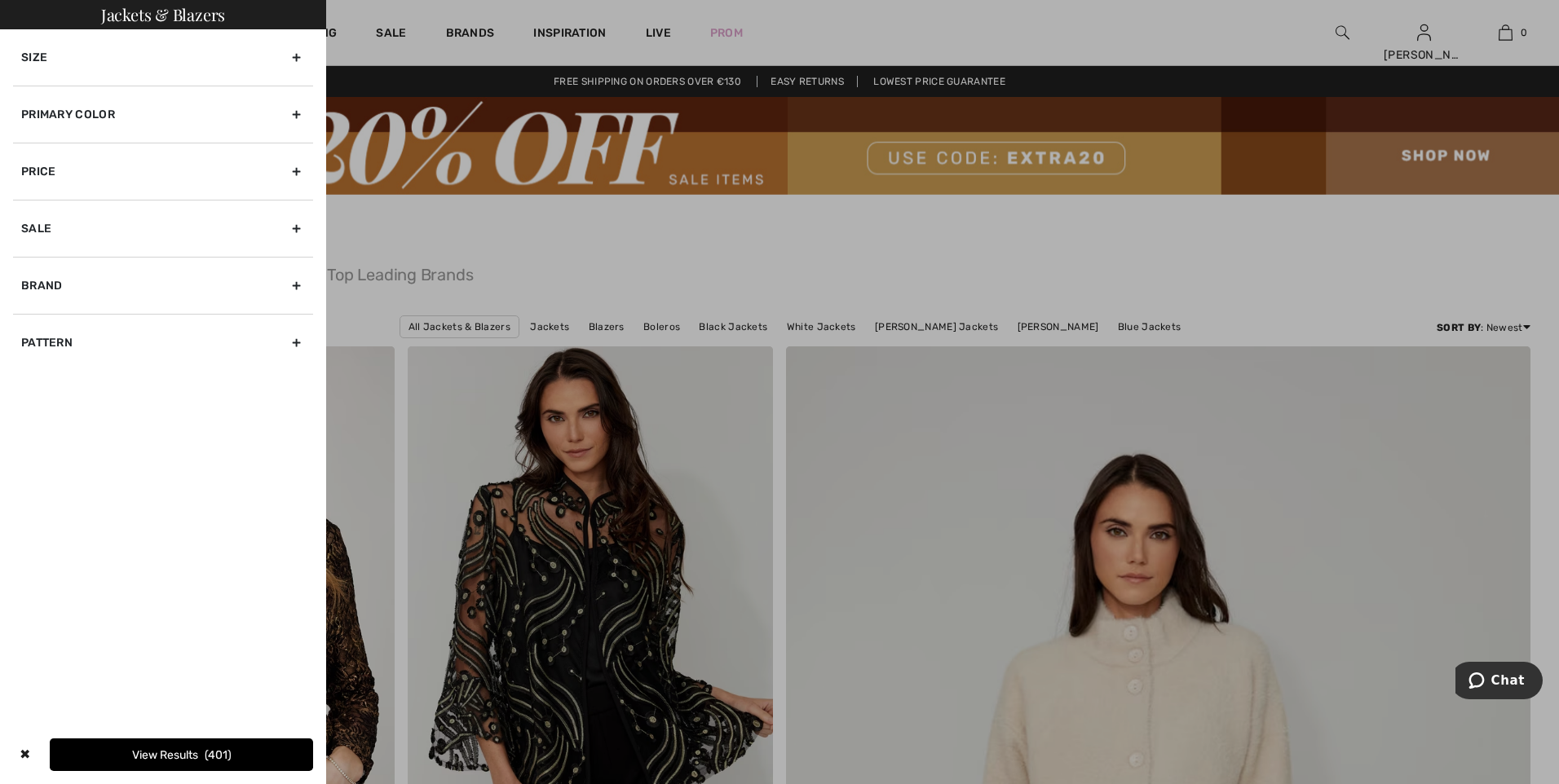
click at [43, 51] on div "Size" at bounding box center [163, 58] width 300 height 57
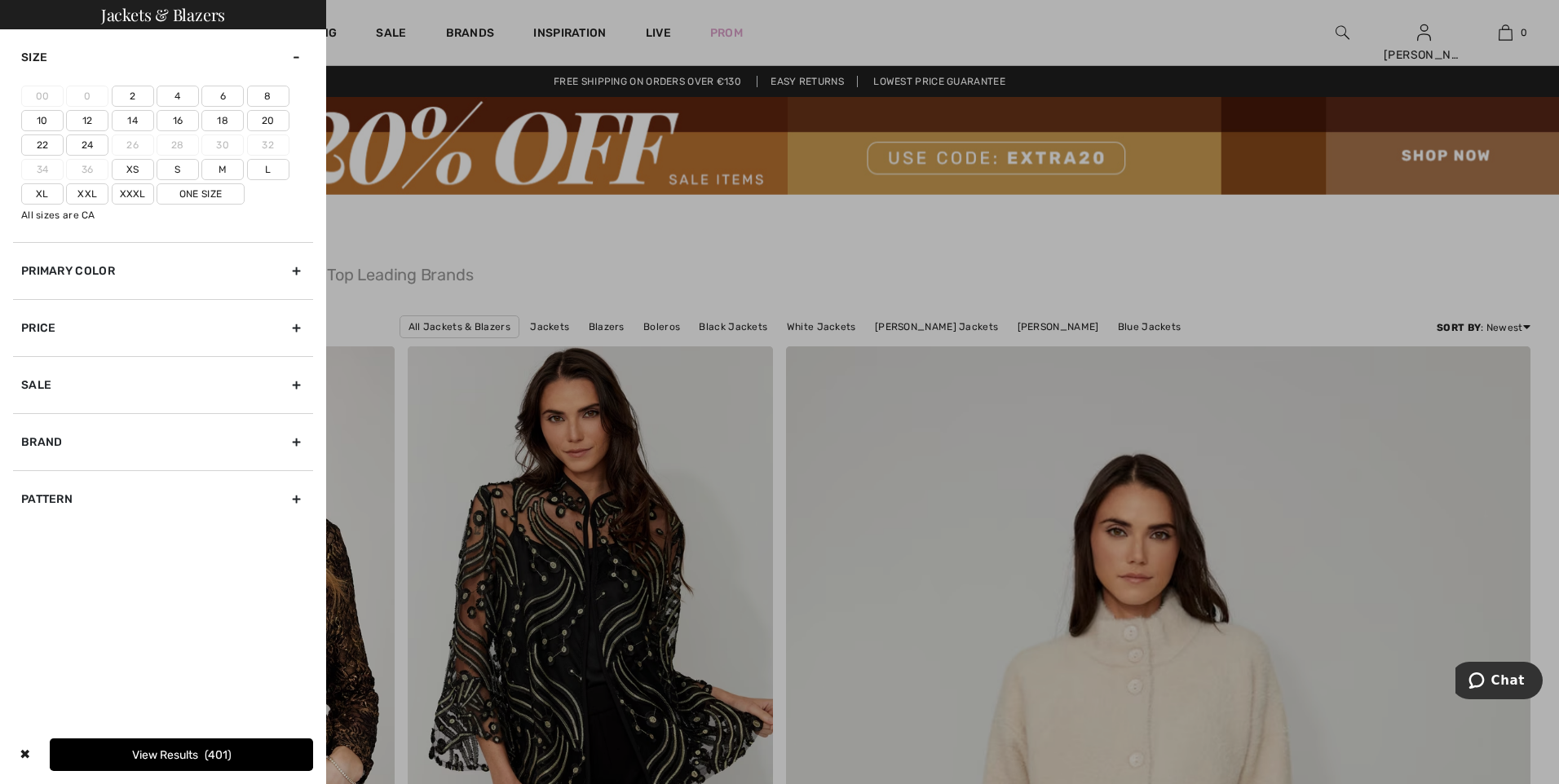
click at [50, 144] on label "22" at bounding box center [42, 145] width 43 height 21
click at [0, 0] on input"] "22" at bounding box center [0, 0] width 0 height 0
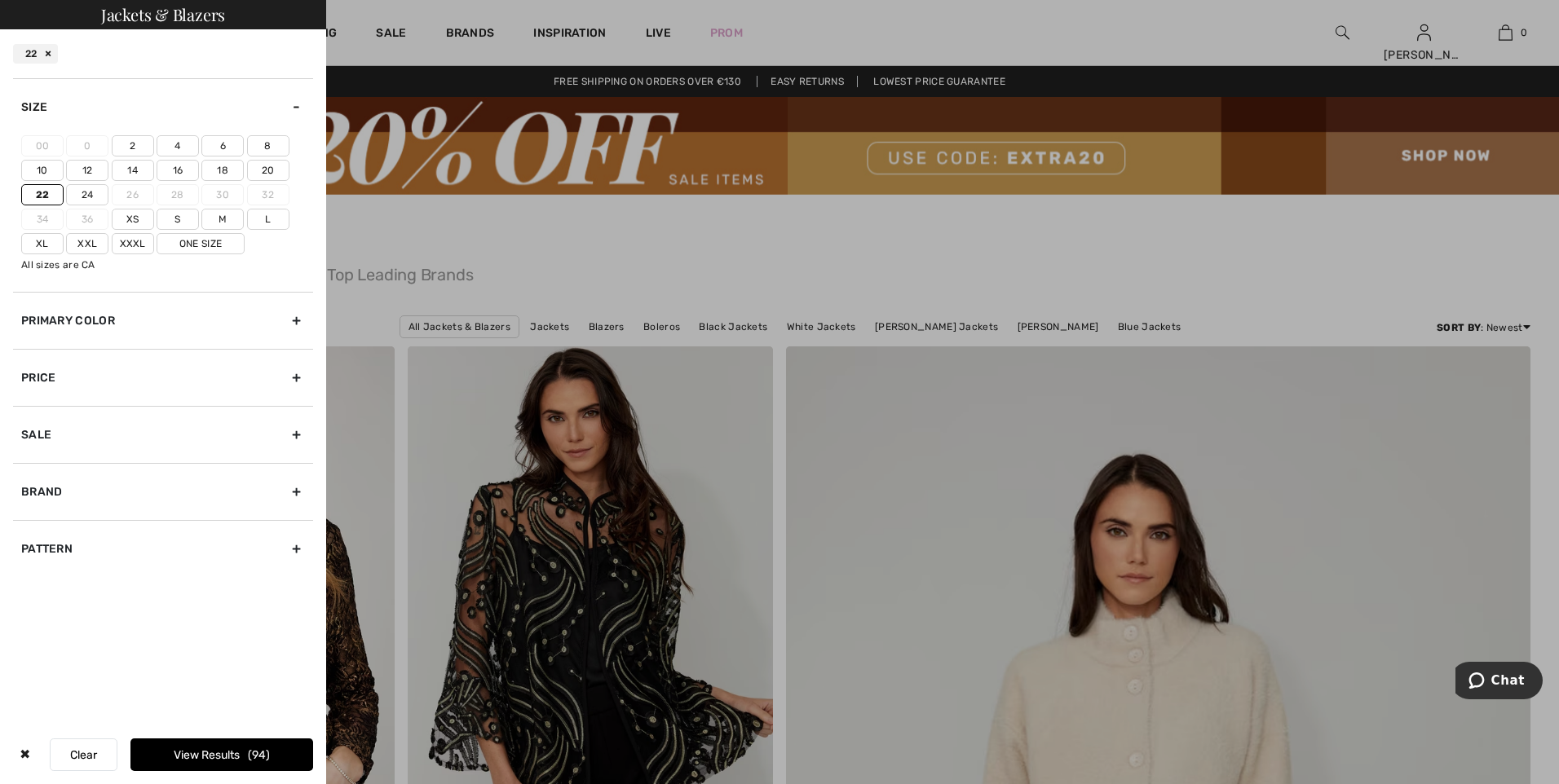
click at [206, 758] on button "View Results 94" at bounding box center [221, 755] width 182 height 33
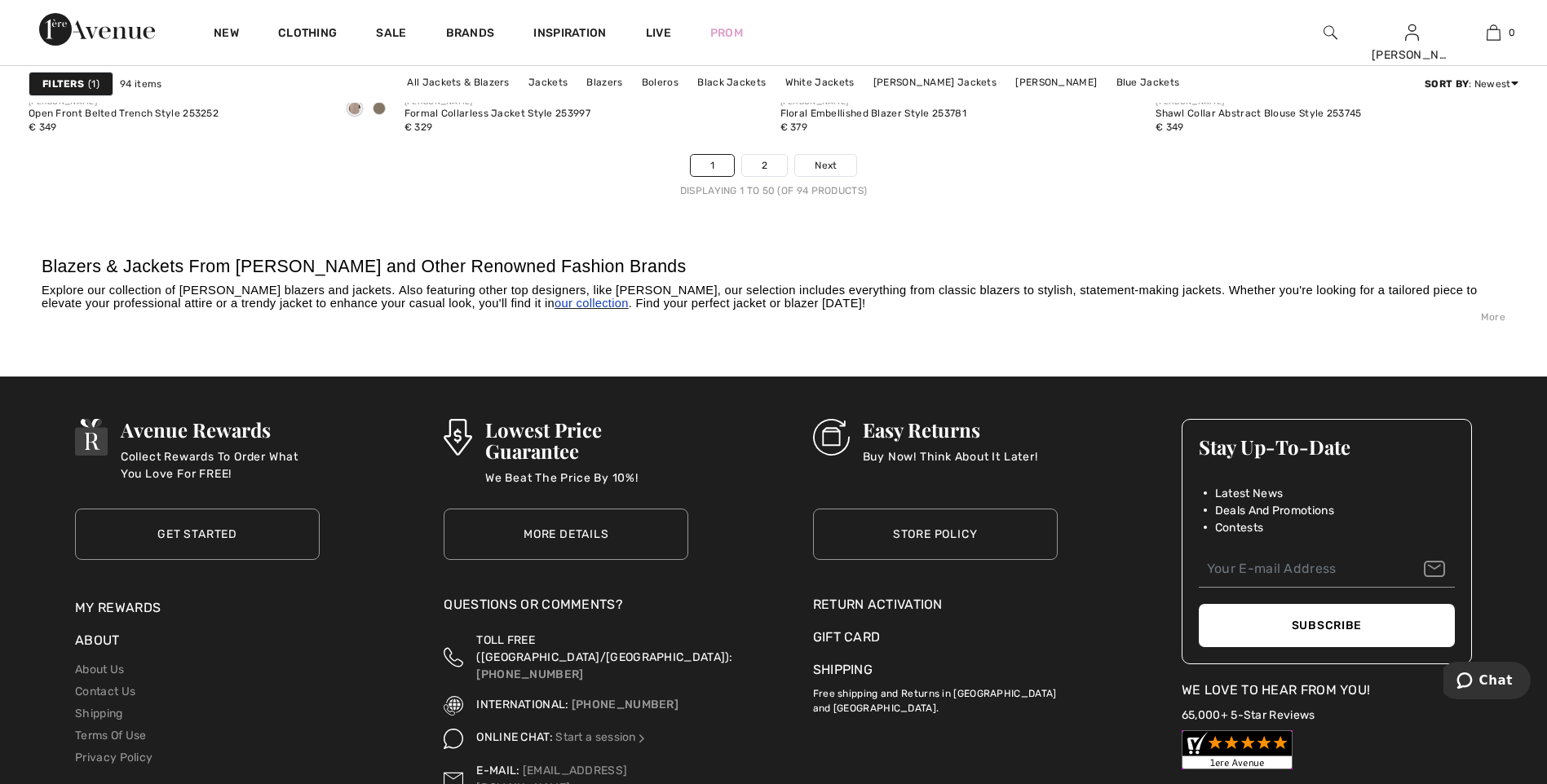
scroll to position [9620, 0]
